Goal: Task Accomplishment & Management: Manage account settings

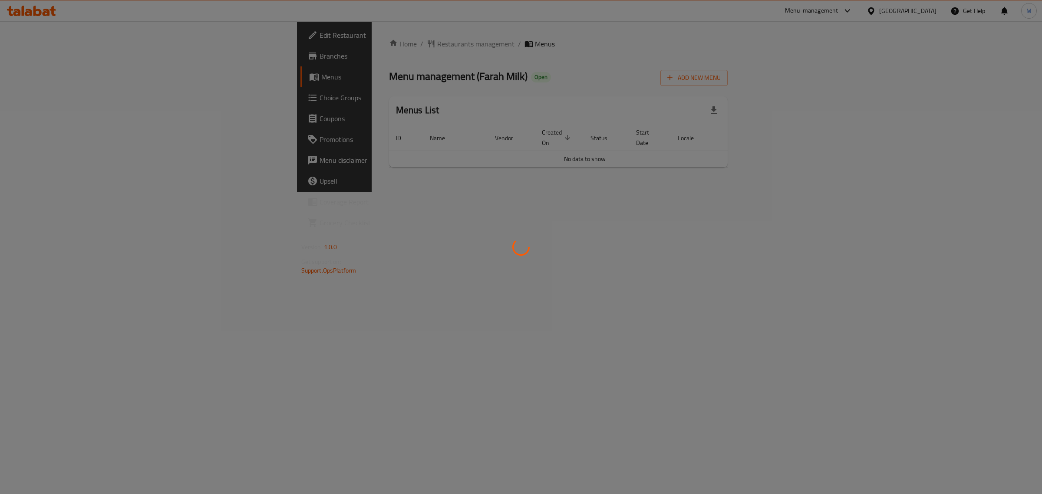
click at [405, 237] on div at bounding box center [521, 247] width 1042 height 494
click at [491, 242] on div at bounding box center [521, 247] width 1042 height 494
click at [371, 233] on div at bounding box center [521, 247] width 1042 height 494
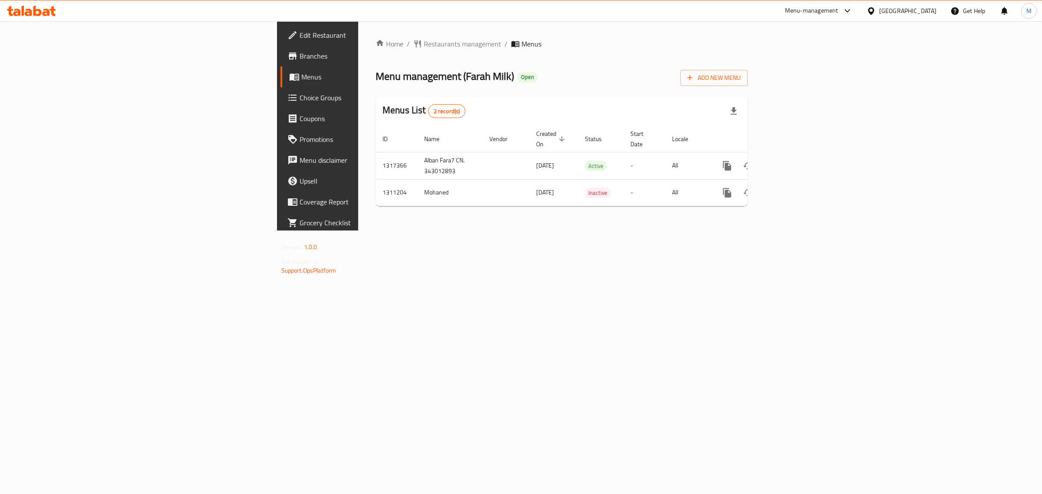
click at [714, 231] on div "Home / Restaurants management / Menus Menu management ( Farah Milk ) Open Add N…" at bounding box center [561, 125] width 407 height 209
click at [417, 181] on td "Mohaned" at bounding box center [449, 192] width 65 height 26
copy td "Mohaned"
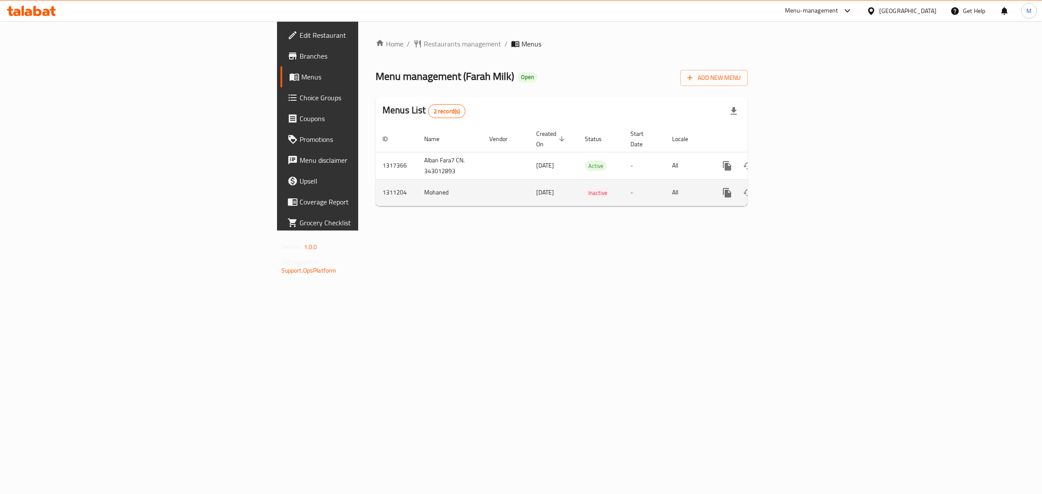
click at [376, 181] on td "1311204" at bounding box center [397, 192] width 42 height 26
click at [376, 180] on td "1311204" at bounding box center [397, 192] width 42 height 26
copy td "1311204"
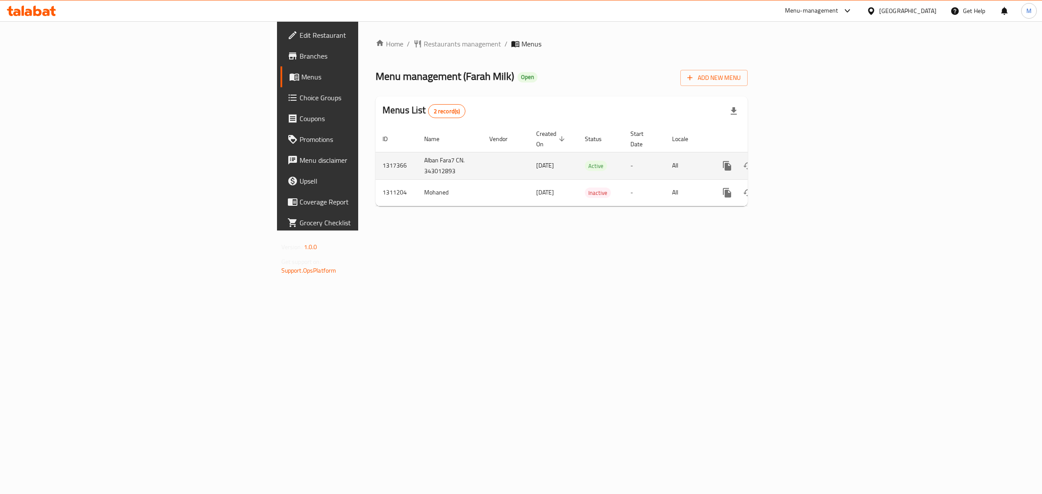
click at [417, 155] on td "Alban Fara7 CN. 343012893" at bounding box center [449, 165] width 65 height 27
click at [417, 154] on td "Alban Fara7 CN. 343012893" at bounding box center [449, 165] width 65 height 27
copy td "Alban Fara7 CN. 343012893"
click at [376, 156] on td "1317366" at bounding box center [397, 165] width 42 height 27
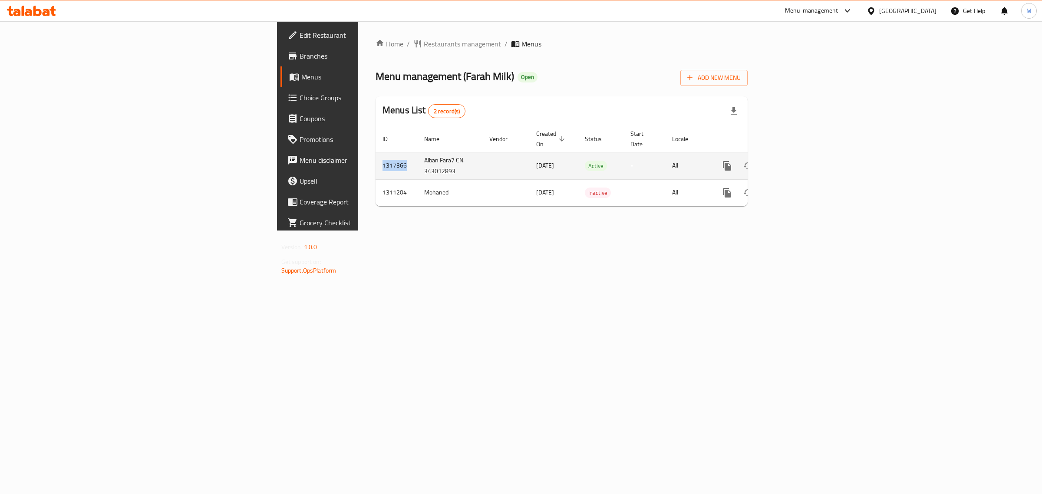
click at [376, 156] on td "1317366" at bounding box center [397, 165] width 42 height 27
copy td "1317366"
drag, startPoint x: 895, startPoint y: 76, endPoint x: 868, endPoint y: 114, distance: 46.1
click at [748, 76] on div "Menu management ( Farah Milk ) Open Add New Menu" at bounding box center [562, 76] width 372 height 20
click at [748, 44] on ol "Home / Restaurants management / Menus" at bounding box center [562, 44] width 372 height 10
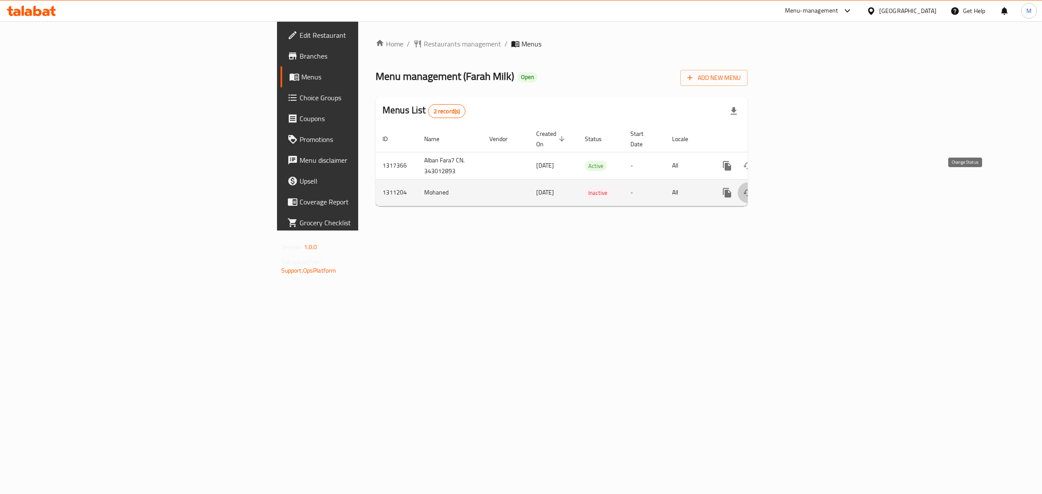
click at [759, 182] on button "enhanced table" at bounding box center [748, 192] width 21 height 21
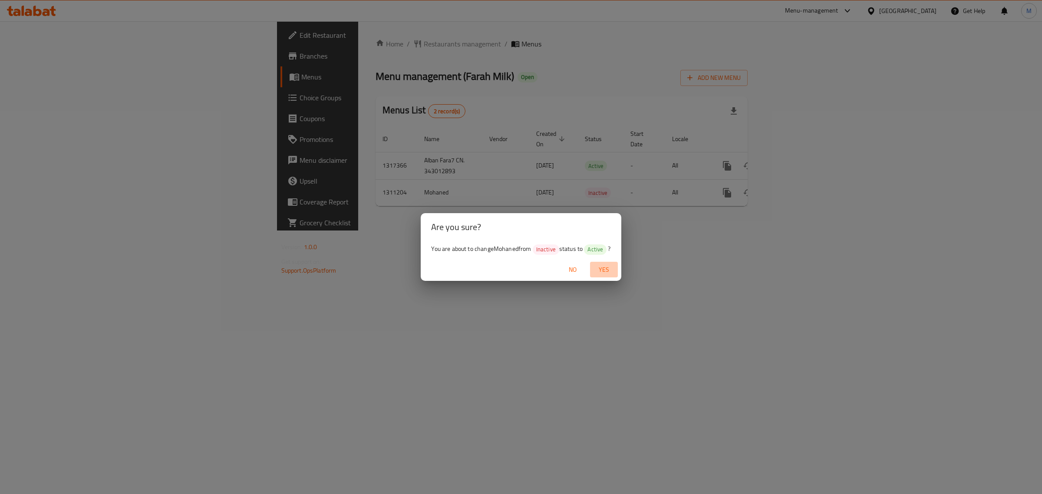
click at [609, 267] on span "Yes" at bounding box center [604, 270] width 21 height 11
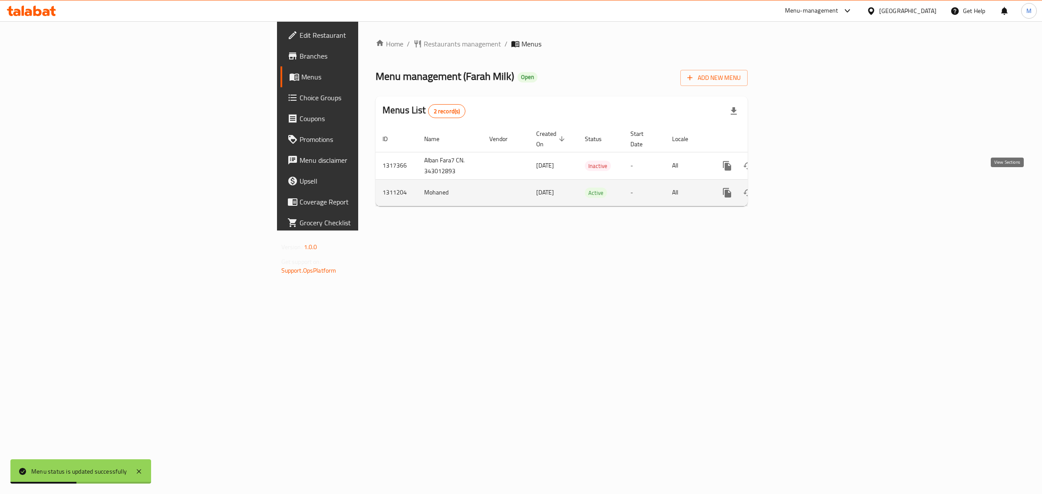
click at [794, 189] on icon "enhanced table" at bounding box center [790, 193] width 8 height 8
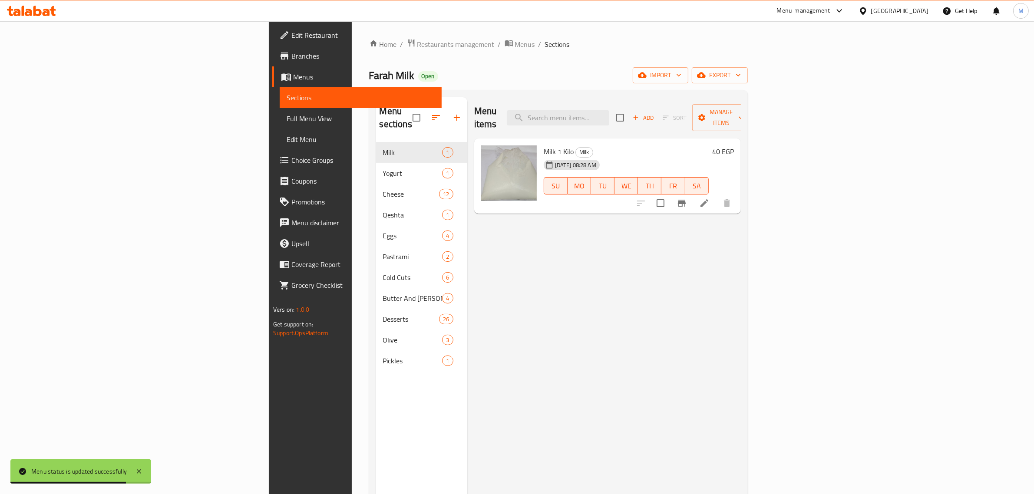
click at [287, 116] on span "Full Menu View" at bounding box center [361, 118] width 148 height 10
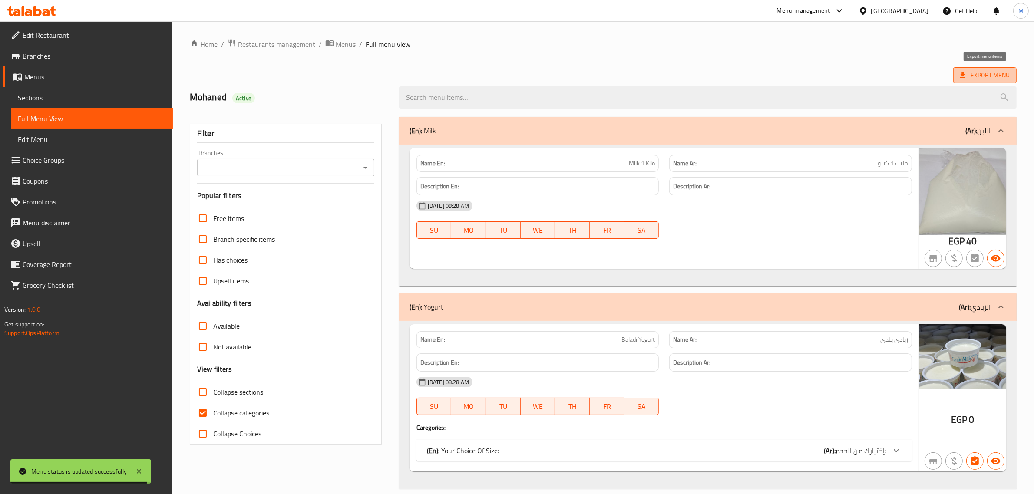
click at [988, 77] on span "Export Menu" at bounding box center [985, 75] width 50 height 11
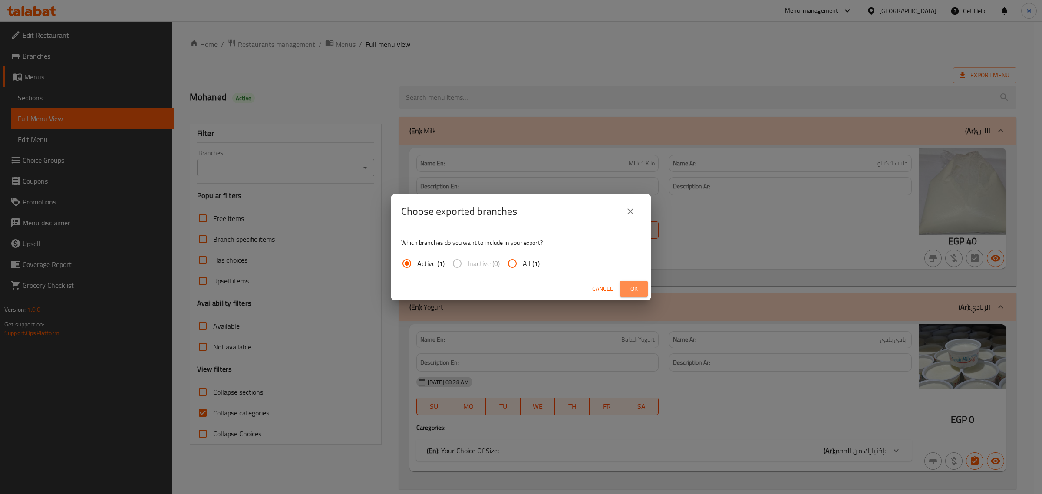
click at [637, 291] on span "Ok" at bounding box center [634, 289] width 14 height 11
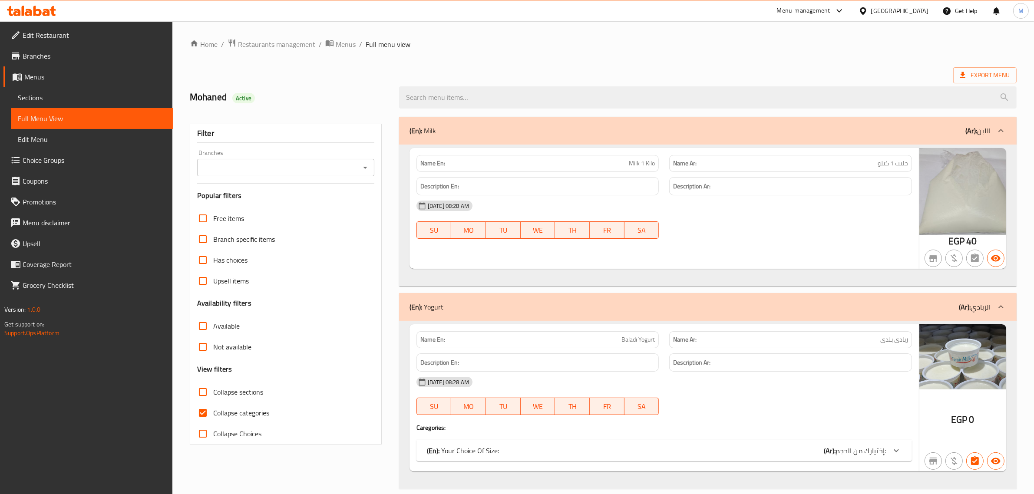
click at [345, 46] on span "Menus" at bounding box center [346, 44] width 20 height 10
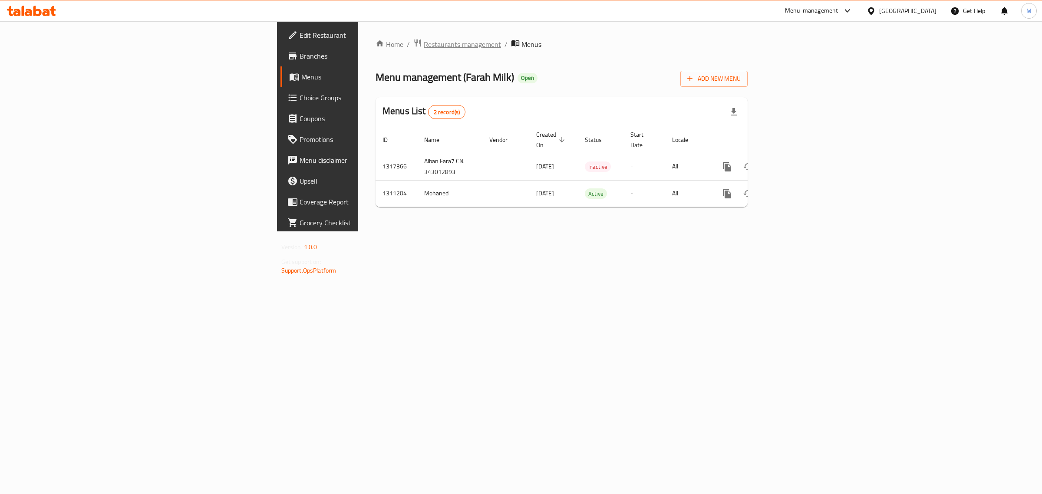
click at [424, 46] on span "Restaurants management" at bounding box center [462, 44] width 77 height 10
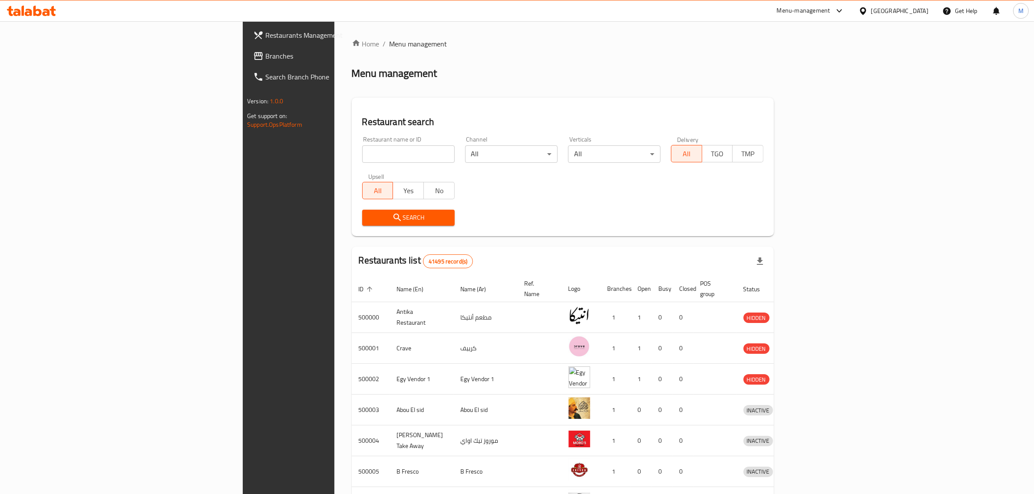
click at [265, 55] on span "Branches" at bounding box center [336, 56] width 143 height 10
